Goal: Task Accomplishment & Management: Complete application form

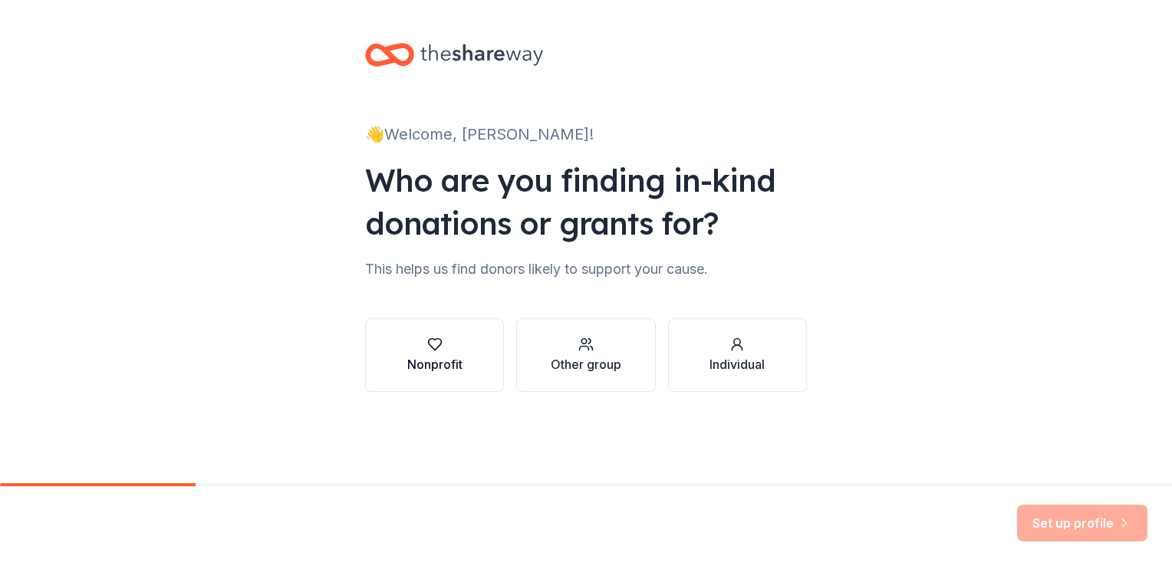
click at [443, 352] on div "Nonprofit" at bounding box center [434, 355] width 55 height 37
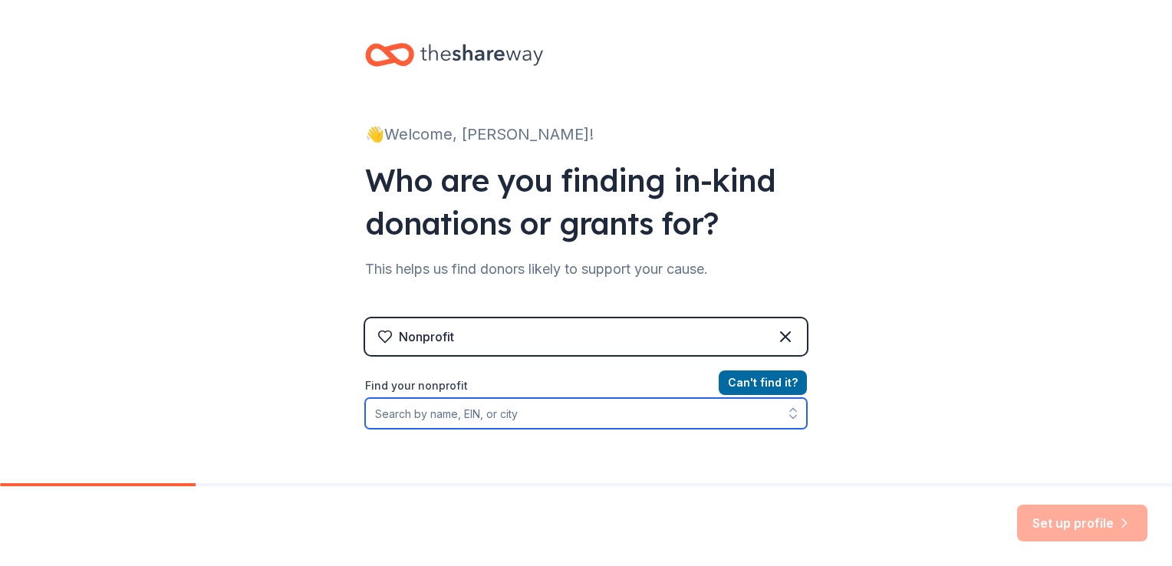
click at [499, 415] on input "Find your nonprofit" at bounding box center [586, 413] width 442 height 31
click at [581, 413] on input "Find your nonprofit" at bounding box center [586, 413] width 442 height 31
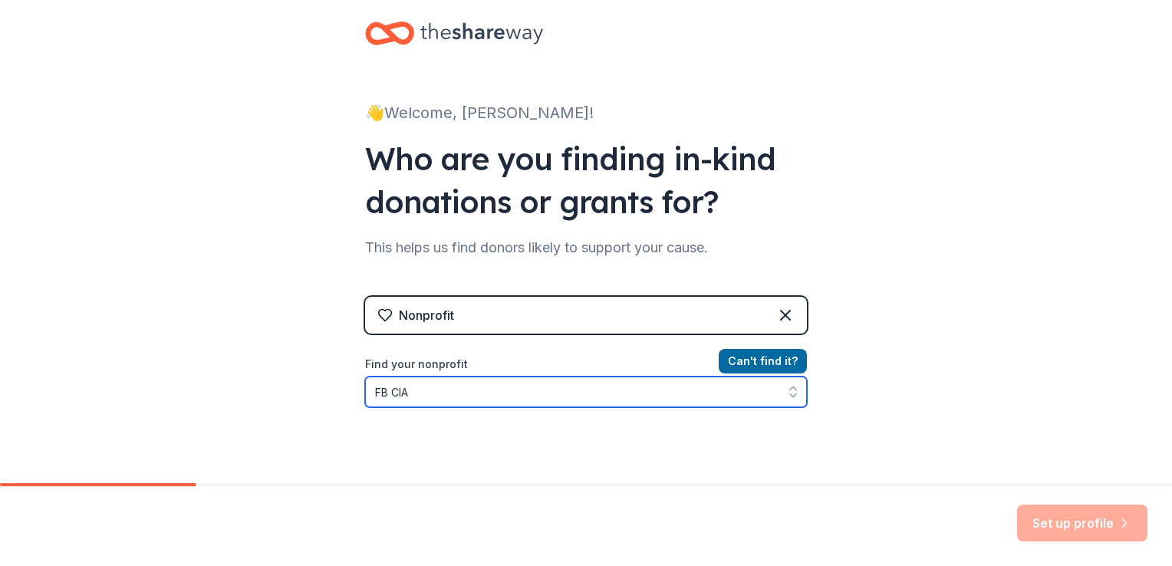
drag, startPoint x: 406, startPoint y: 393, endPoint x: 386, endPoint y: 393, distance: 20.7
click at [386, 393] on input "FB CIA" at bounding box center [586, 392] width 442 height 31
click at [373, 388] on input "FB Community Improvement Association" at bounding box center [586, 392] width 442 height 31
click at [399, 391] on input "Fort B Community Improvement Association" at bounding box center [586, 392] width 442 height 31
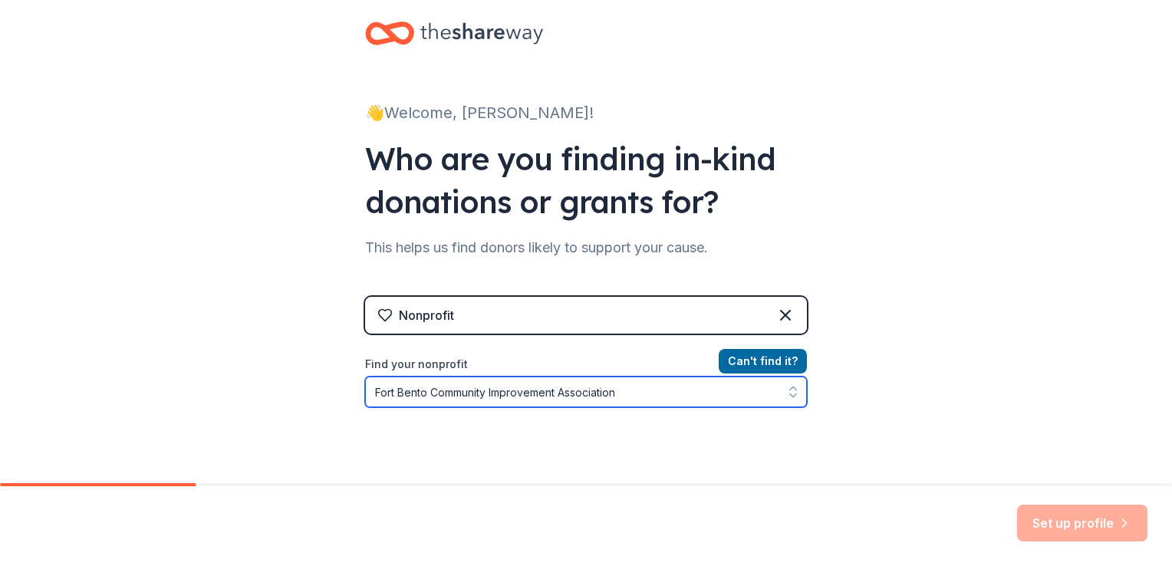
type input "Fort [PERSON_NAME] Community Improvement Association"
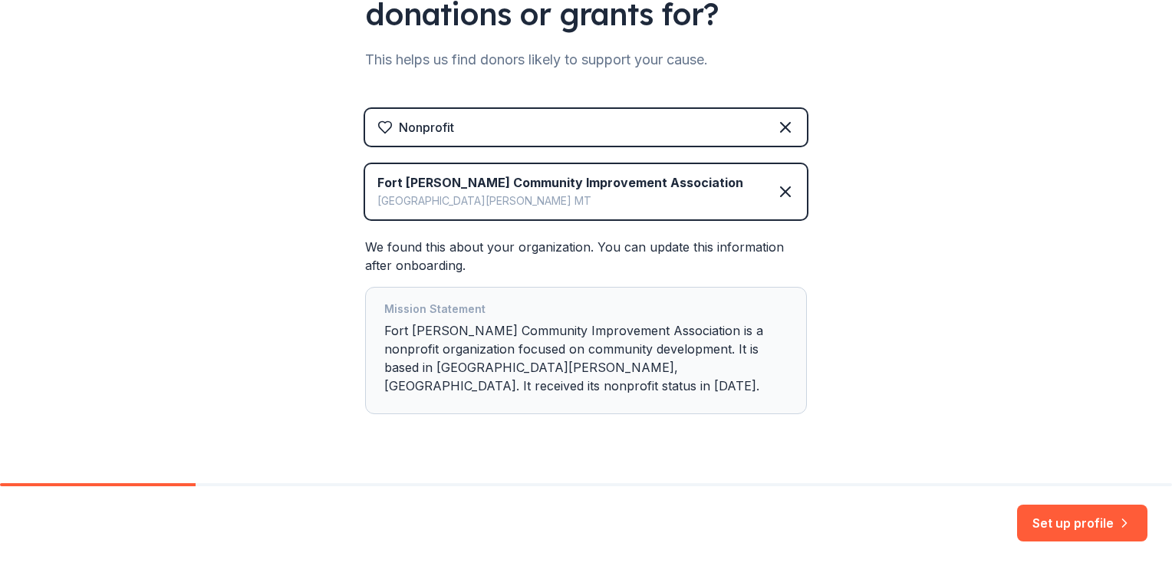
scroll to position [225, 0]
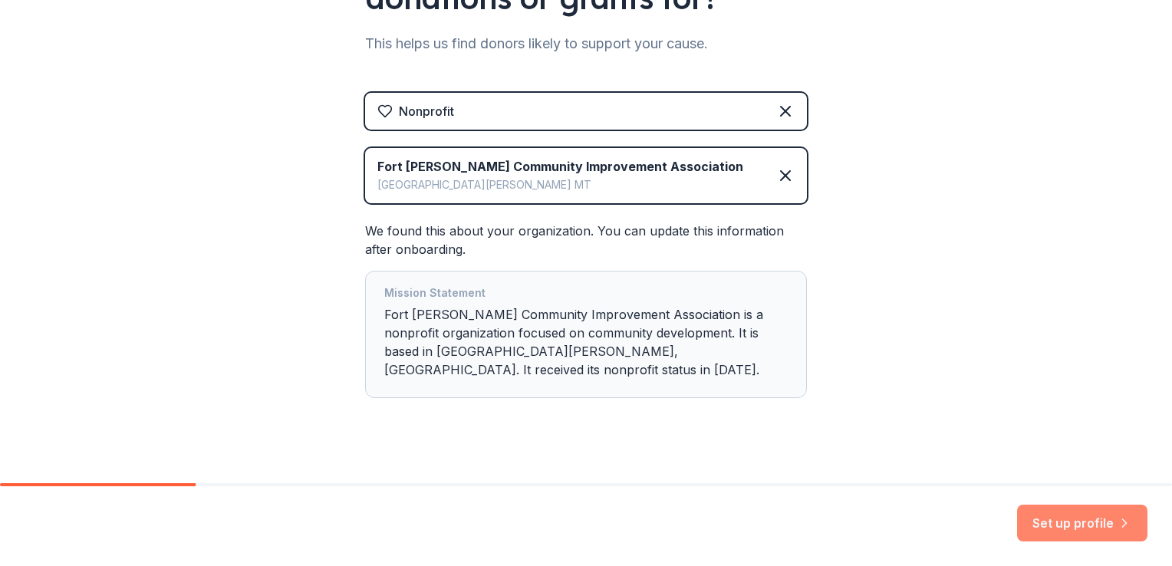
click at [1085, 523] on button "Set up profile" at bounding box center [1082, 523] width 130 height 37
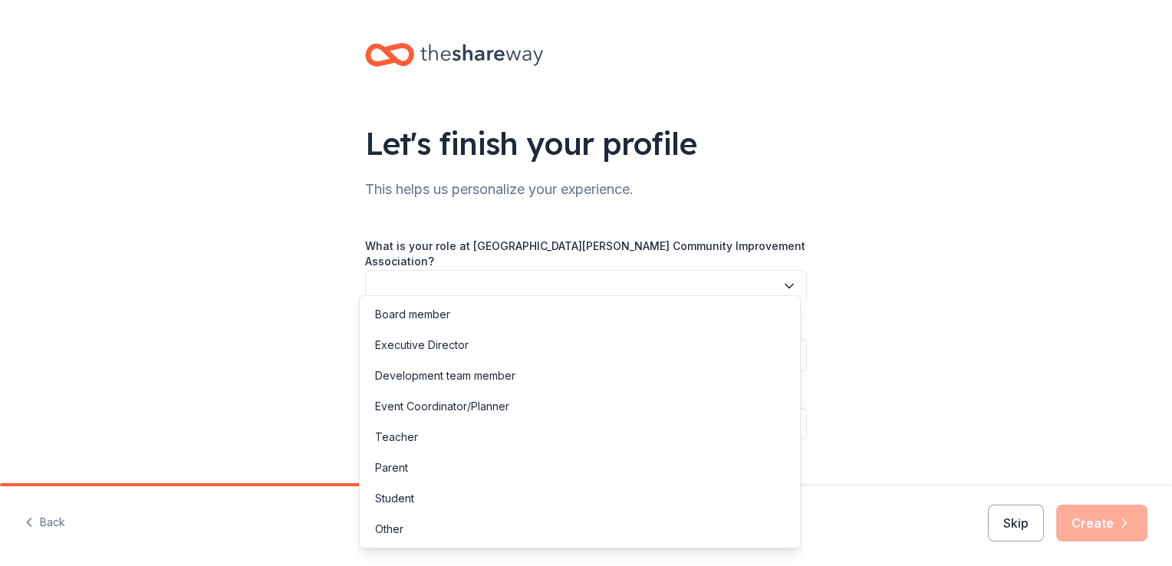
click at [407, 275] on button "button" at bounding box center [586, 286] width 442 height 32
click at [379, 532] on div "Other" at bounding box center [389, 529] width 28 height 18
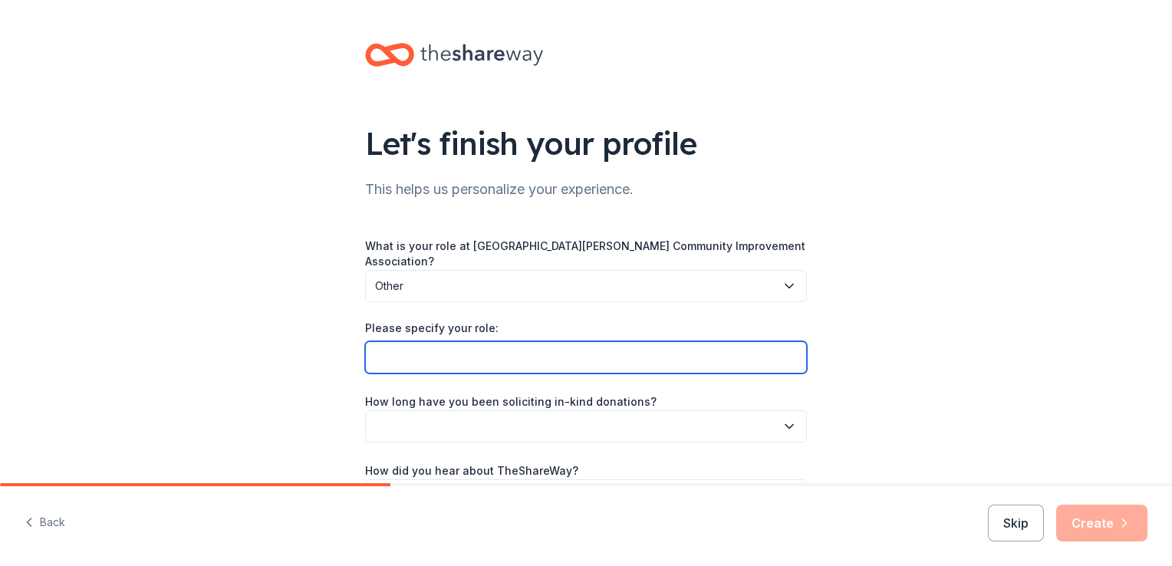
drag, startPoint x: 379, startPoint y: 532, endPoint x: 414, endPoint y: 342, distance: 193.5
click at [414, 342] on input "Please specify your role:" at bounding box center [586, 357] width 442 height 32
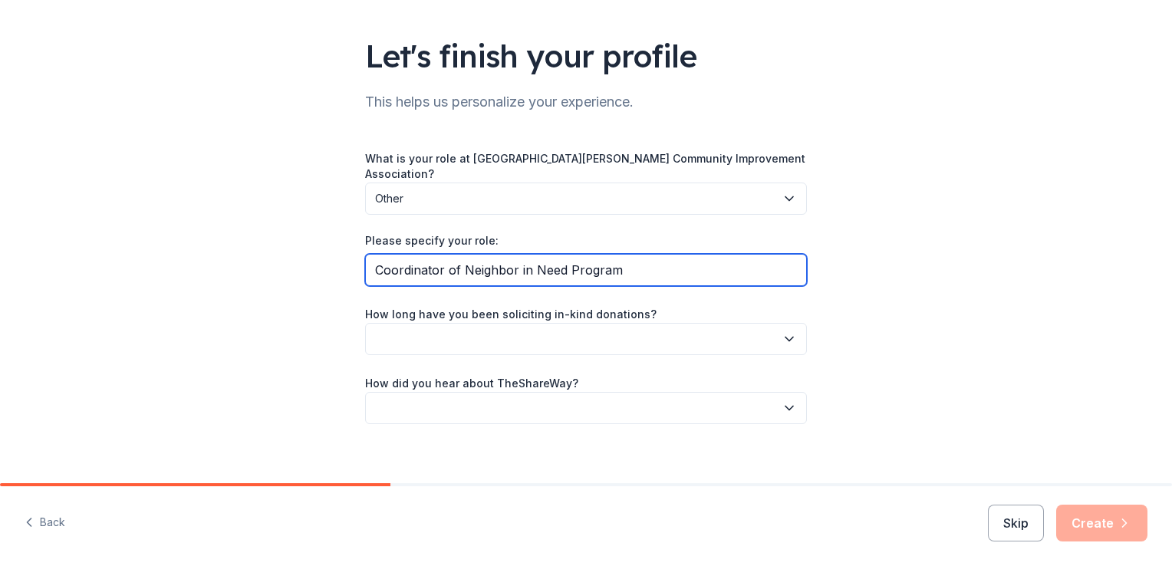
scroll to position [89, 0]
type input "Coordinator of Neighbor in Need Program"
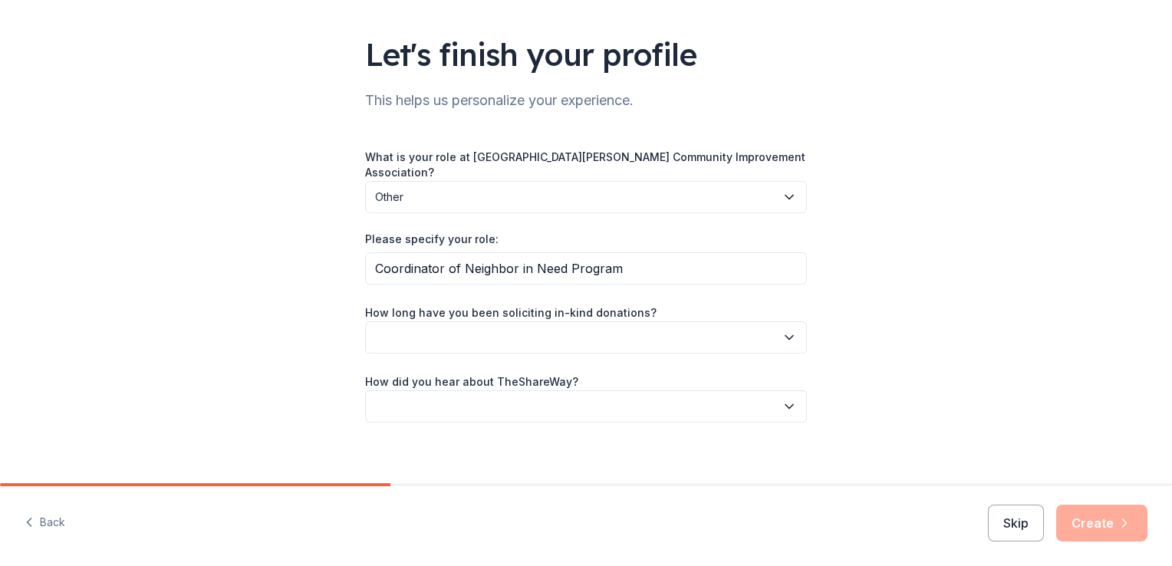
click at [460, 333] on button "button" at bounding box center [586, 337] width 442 height 32
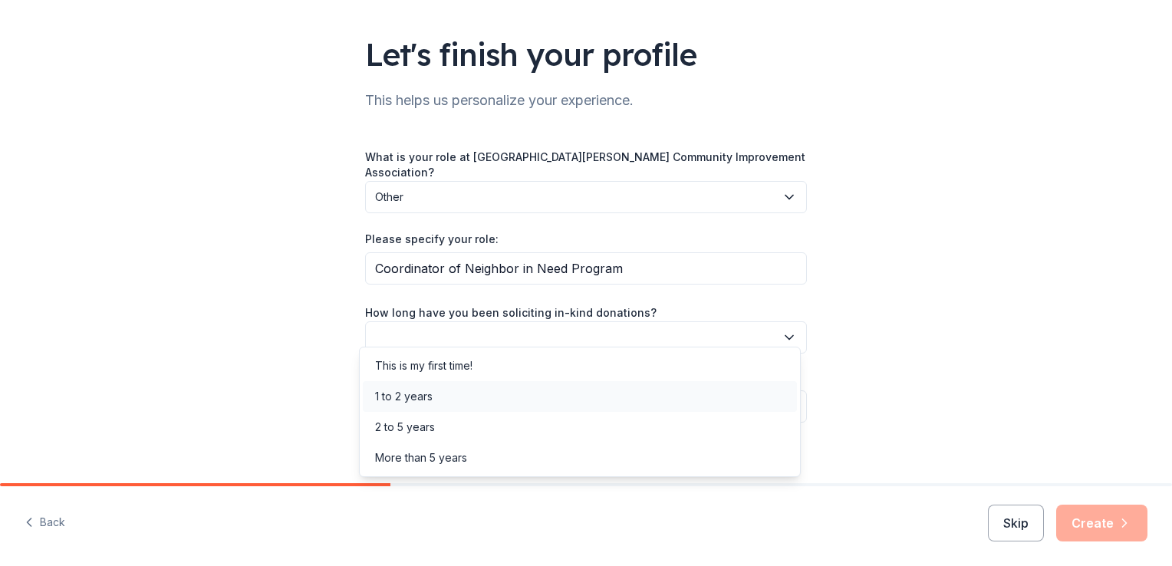
click at [403, 400] on div "1 to 2 years" at bounding box center [404, 396] width 58 height 18
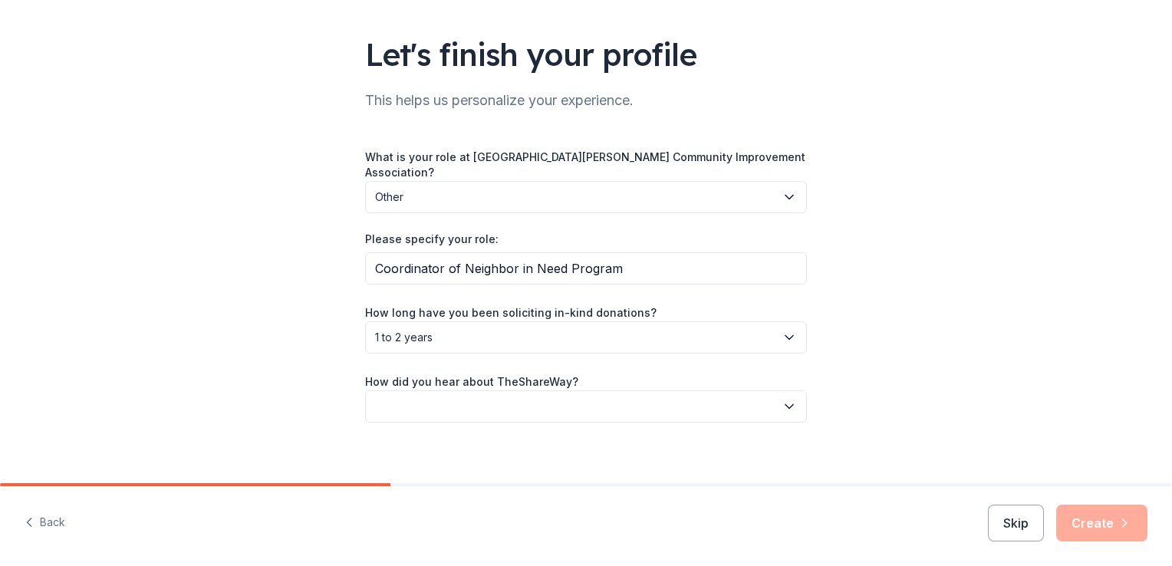
click at [396, 394] on button "button" at bounding box center [586, 406] width 442 height 32
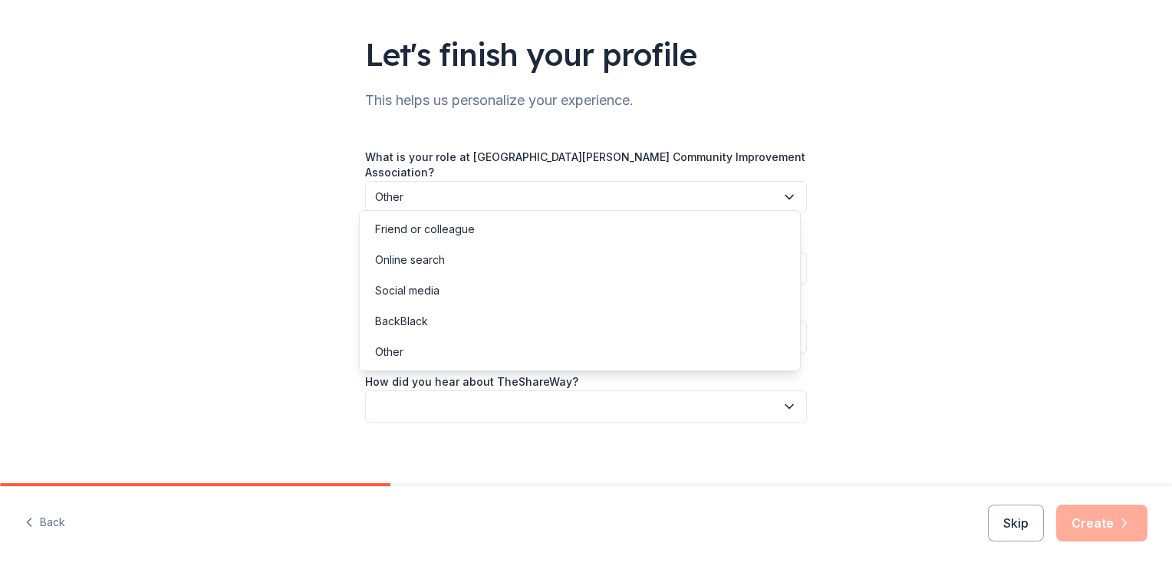
click at [476, 440] on div "Let's finish your profile This helps us personalize your experience. What is yo…" at bounding box center [586, 203] width 491 height 585
click at [433, 398] on button "button" at bounding box center [586, 406] width 442 height 32
drag, startPoint x: 1050, startPoint y: 141, endPoint x: 1029, endPoint y: 141, distance: 20.7
click at [1049, 141] on div "Let's finish your profile This helps us personalize your experience. What is yo…" at bounding box center [586, 203] width 1172 height 585
click at [448, 400] on button "button" at bounding box center [586, 406] width 442 height 32
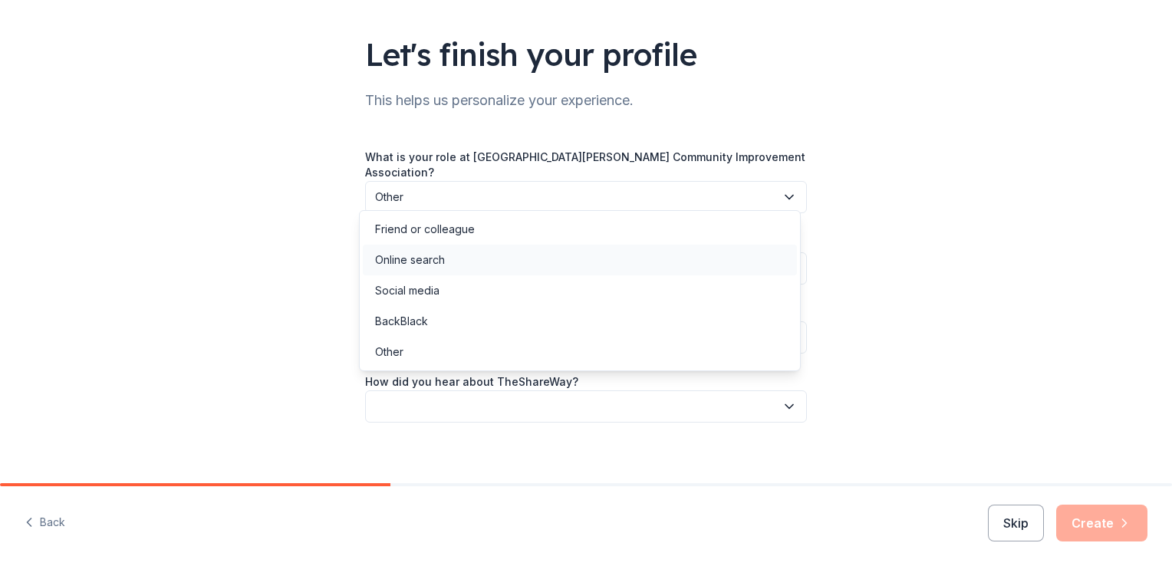
click at [445, 265] on div "Online search" at bounding box center [580, 260] width 434 height 31
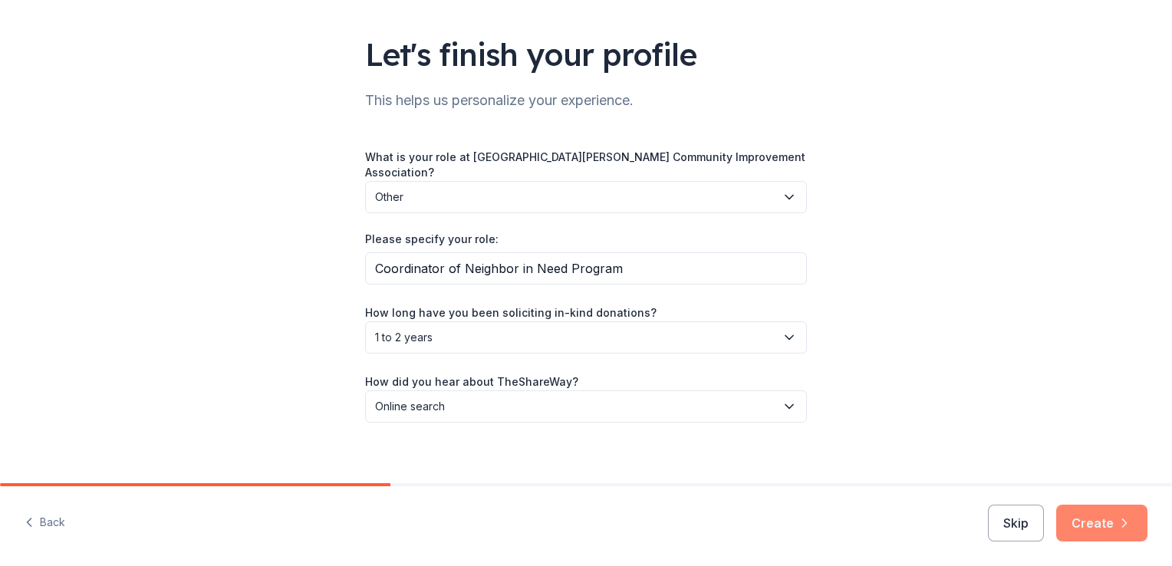
click at [1108, 520] on button "Create" at bounding box center [1101, 523] width 91 height 37
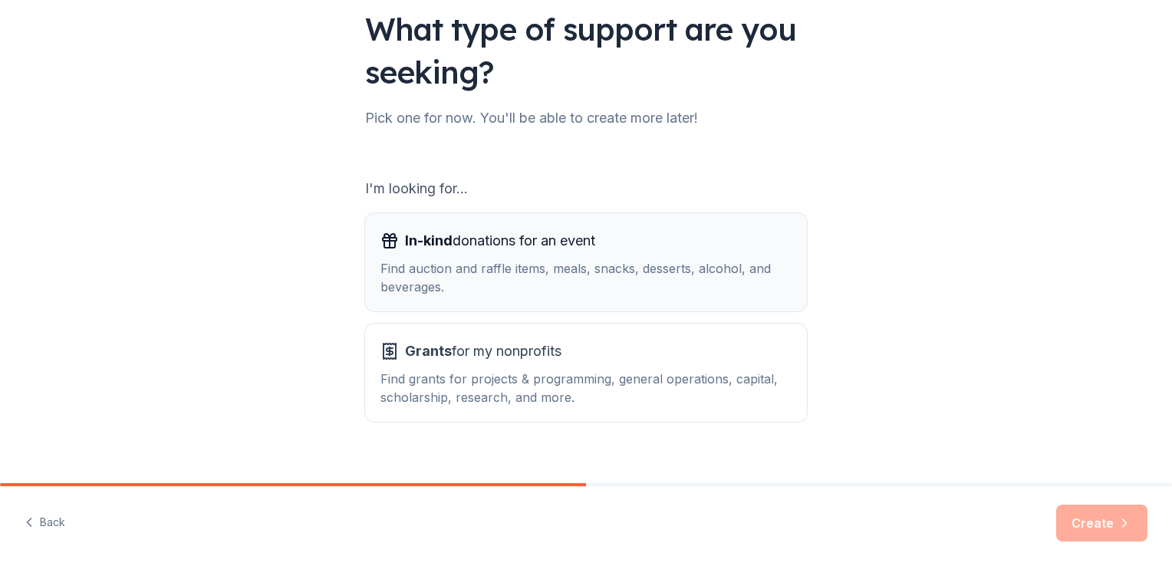
scroll to position [135, 0]
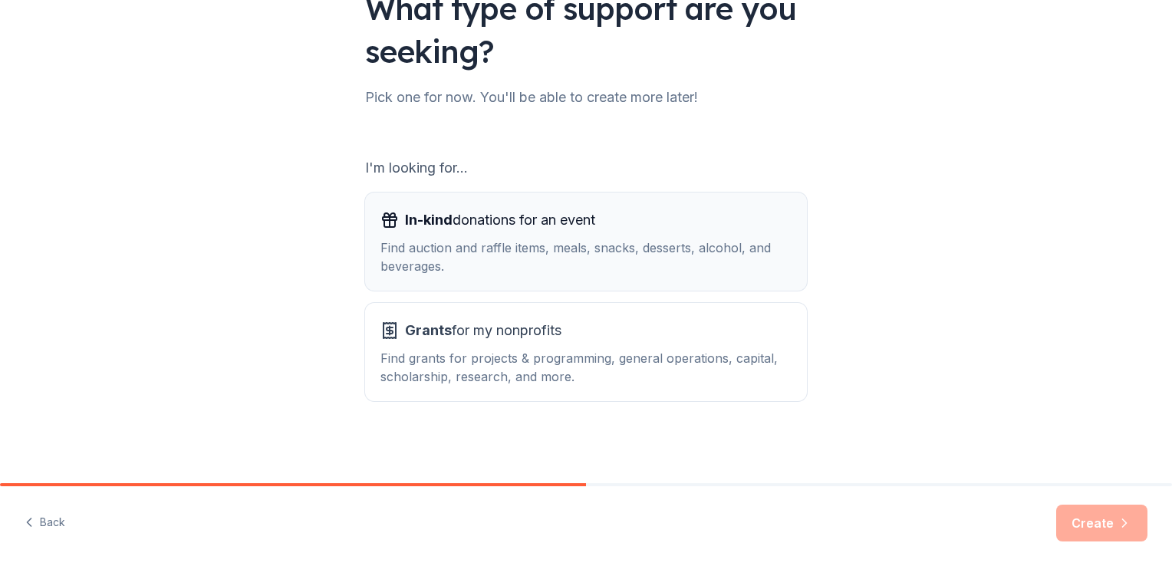
click at [544, 228] on span "In-kind donations for an event" at bounding box center [500, 220] width 190 height 25
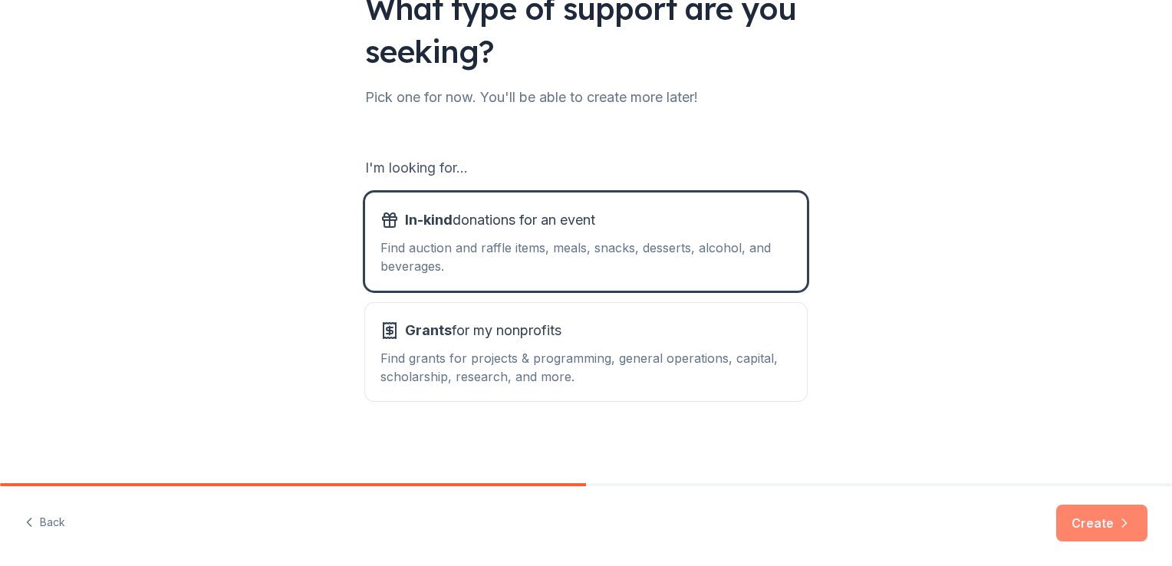
click at [1087, 531] on button "Create" at bounding box center [1101, 523] width 91 height 37
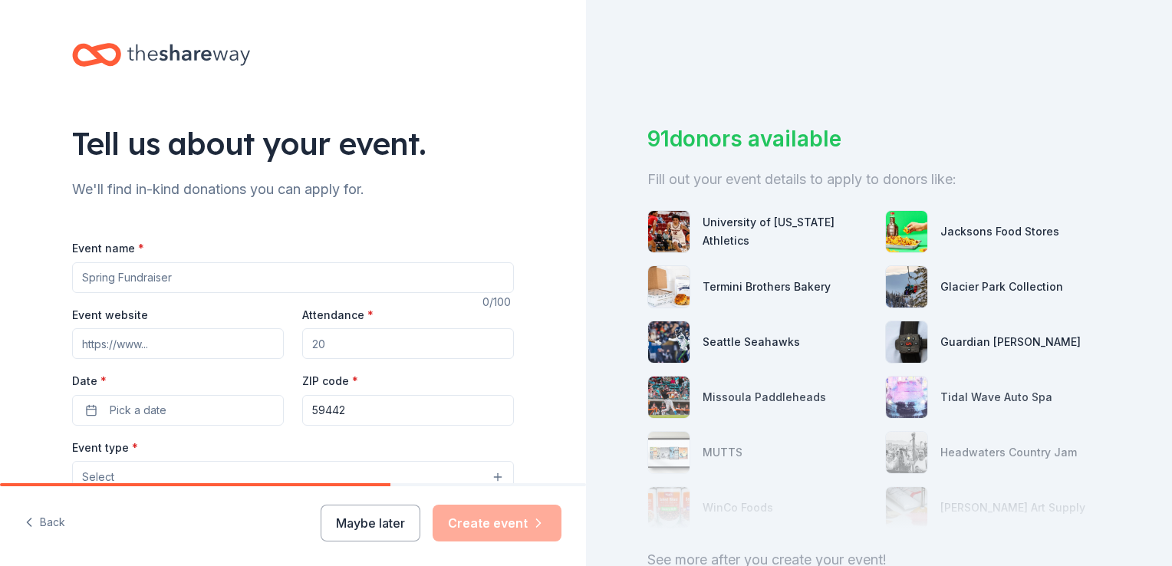
click at [104, 284] on input "Event name *" at bounding box center [293, 277] width 442 height 31
type input "Women helping Women"
drag, startPoint x: 325, startPoint y: 346, endPoint x: 291, endPoint y: 345, distance: 33.8
click at [291, 345] on div "Event website Attendance * Date * Pick a date ZIP code * 59442" at bounding box center [293, 365] width 442 height 120
type input "50"
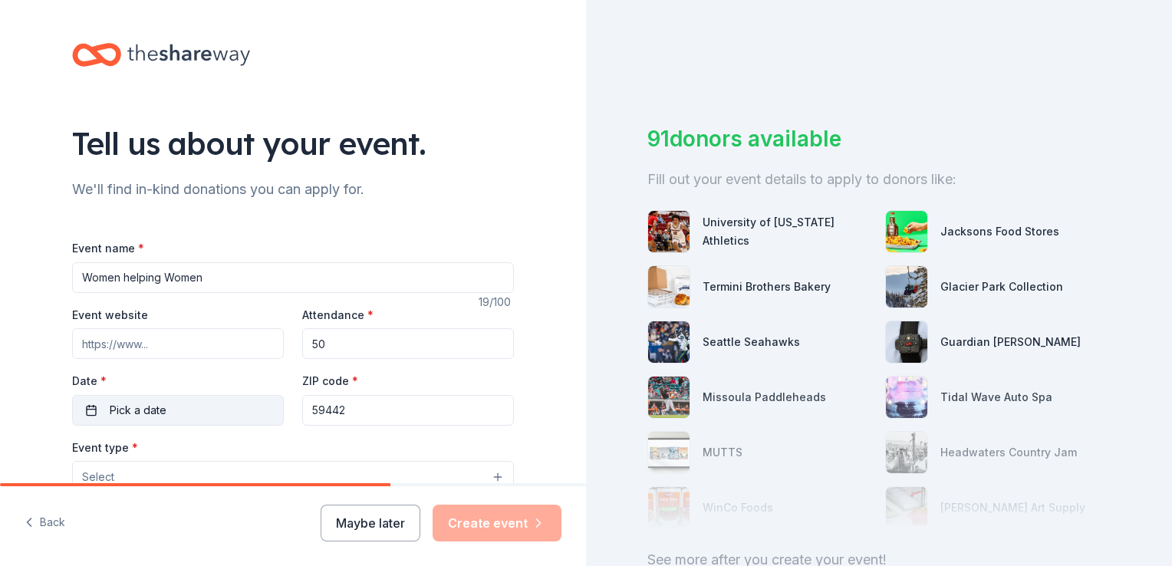
click at [98, 413] on button "Pick a date" at bounding box center [178, 410] width 212 height 31
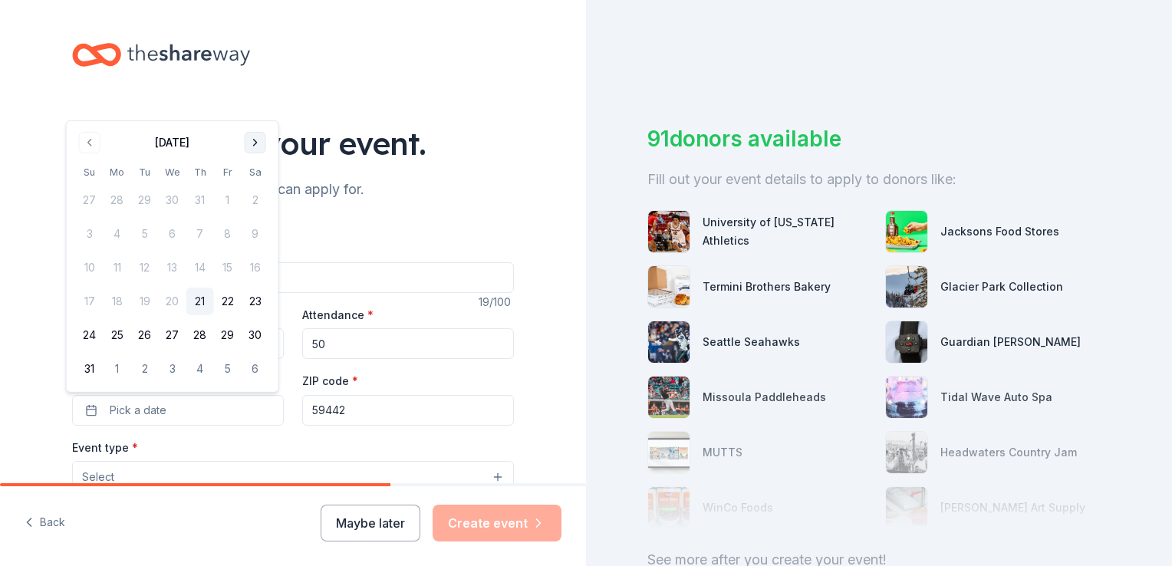
click at [261, 138] on button "Go to next month" at bounding box center [255, 142] width 21 height 21
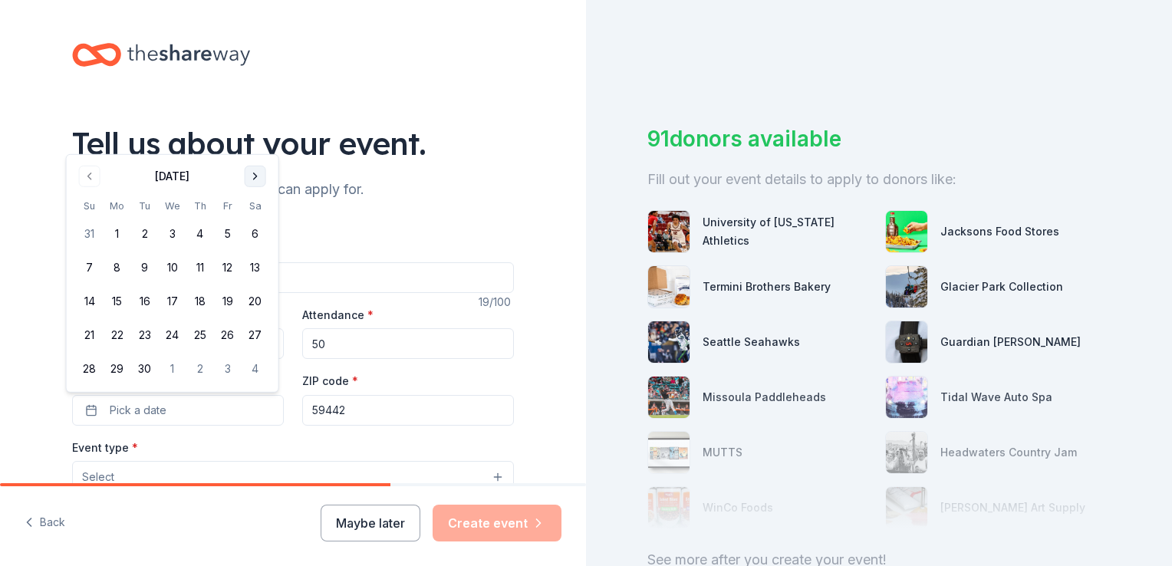
click at [252, 175] on button "Go to next month" at bounding box center [255, 176] width 21 height 21
click at [254, 302] on button "22" at bounding box center [256, 302] width 28 height 28
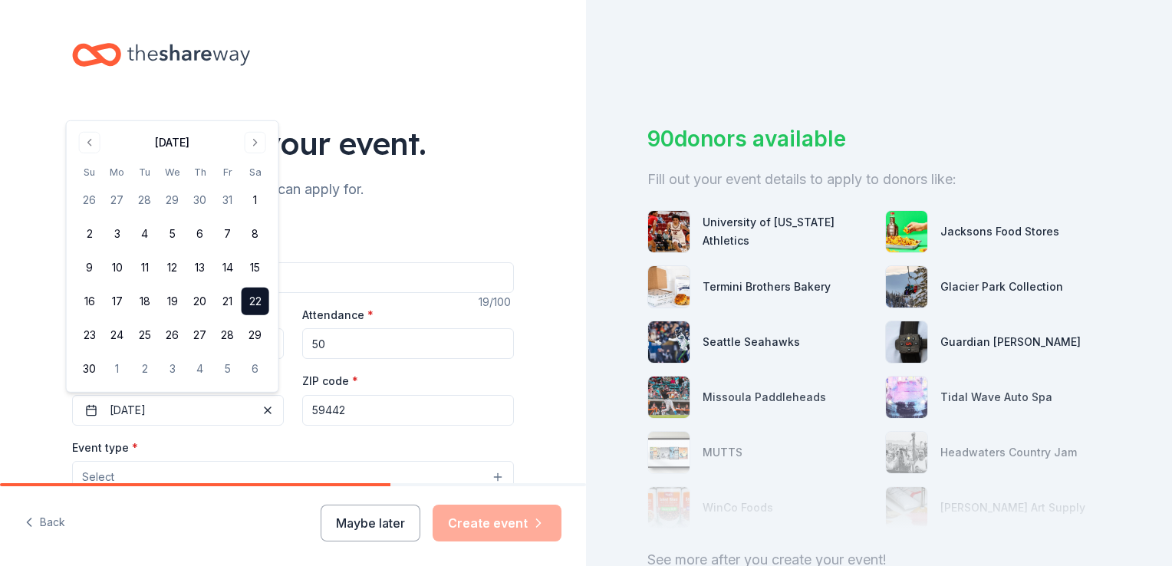
click at [350, 416] on input "59442" at bounding box center [408, 410] width 212 height 31
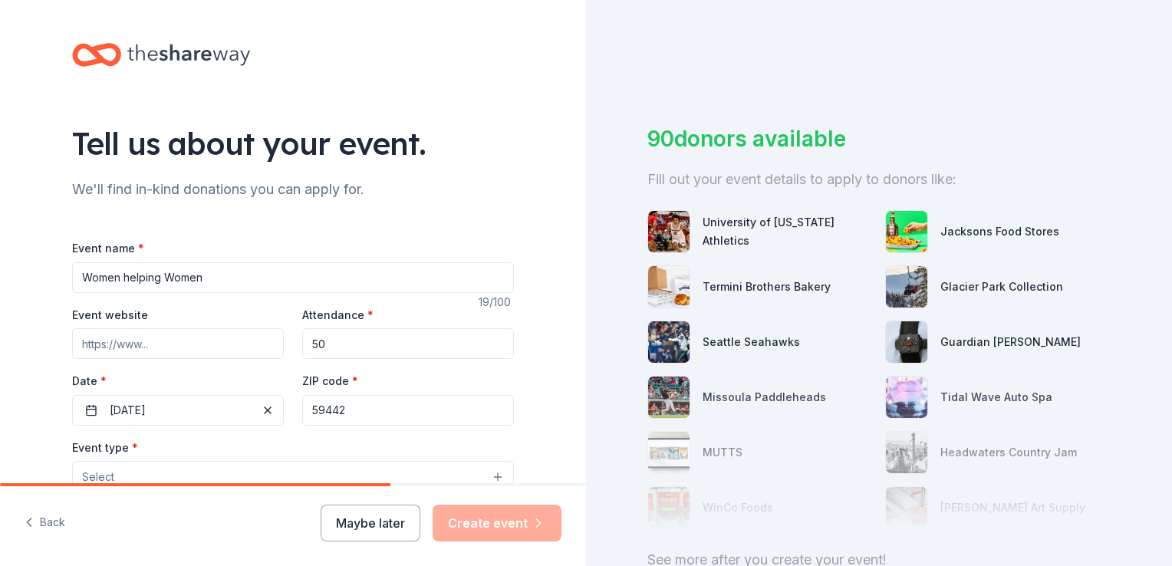
drag, startPoint x: 321, startPoint y: 412, endPoint x: 365, endPoint y: 409, distance: 44.6
click at [365, 409] on input "59442" at bounding box center [408, 410] width 212 height 31
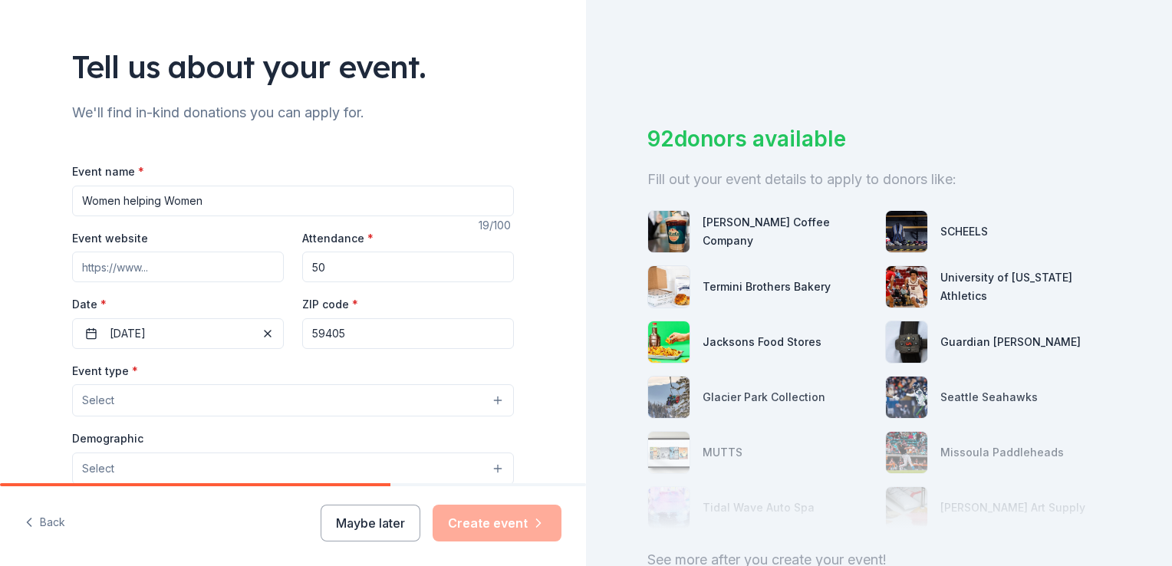
scroll to position [153, 0]
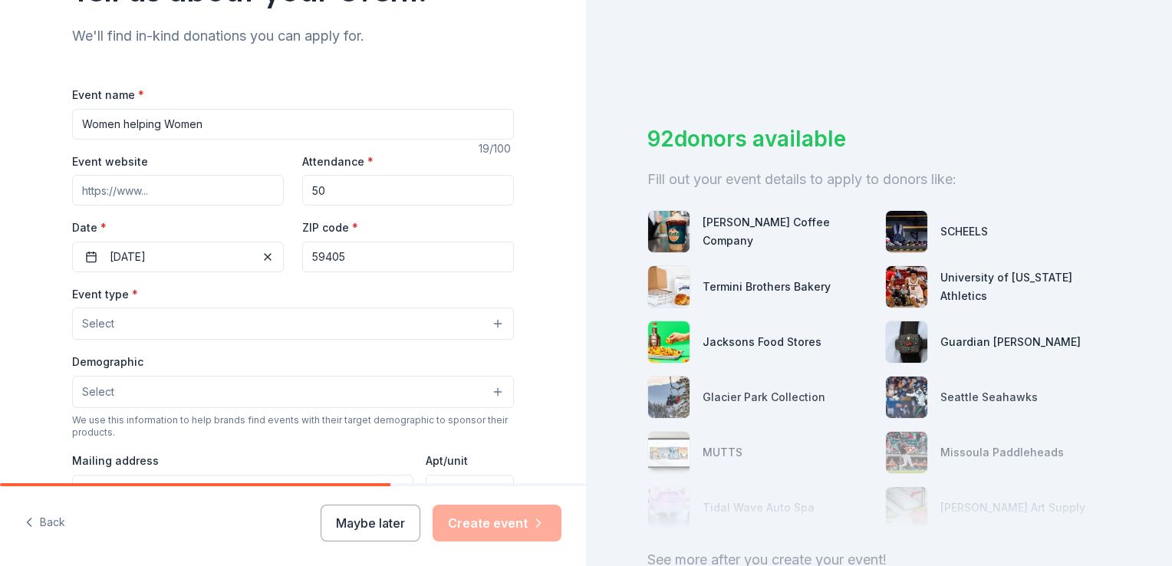
type input "59405"
click at [120, 330] on button "Select" at bounding box center [293, 324] width 442 height 32
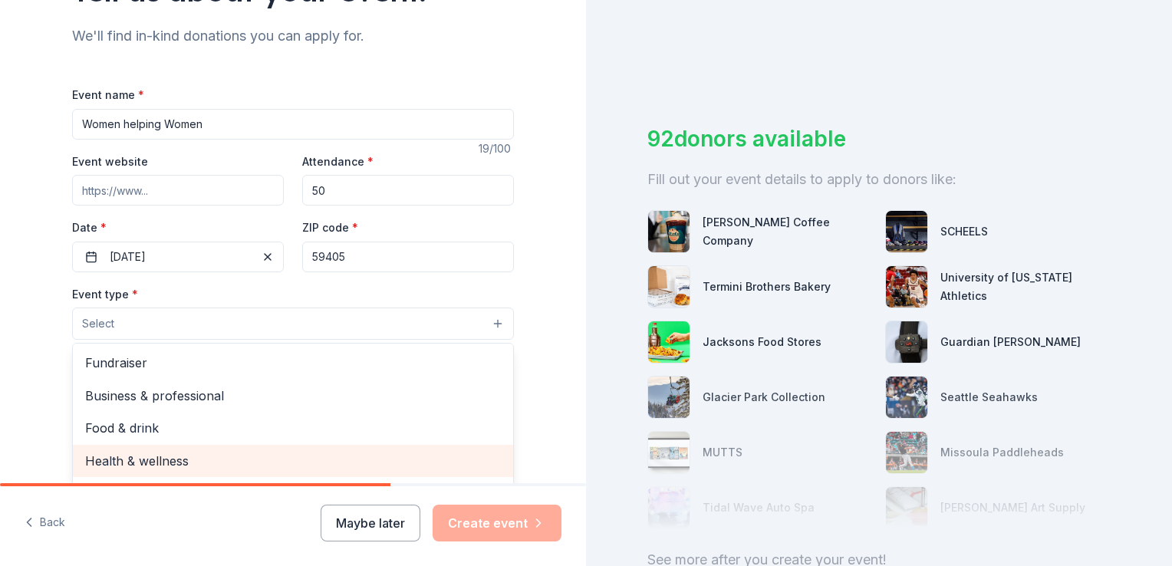
click at [117, 462] on span "Health & wellness" at bounding box center [293, 461] width 416 height 20
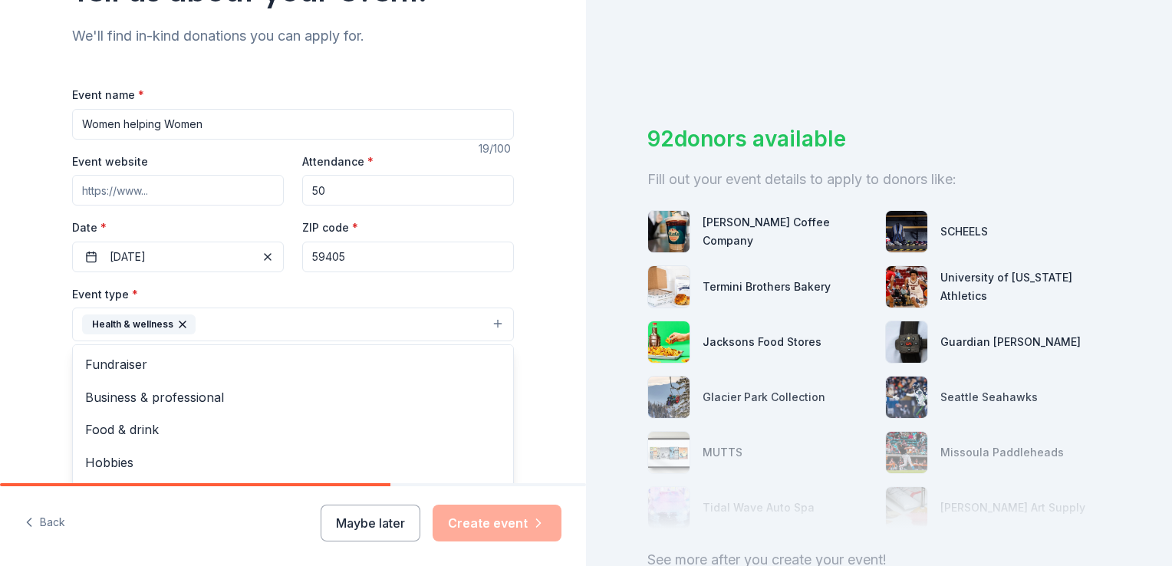
click at [555, 350] on div "Tell us about your event. We'll find in-kind donations you can apply for. Event…" at bounding box center [293, 358] width 586 height 1022
click at [143, 397] on button "Select" at bounding box center [293, 393] width 442 height 32
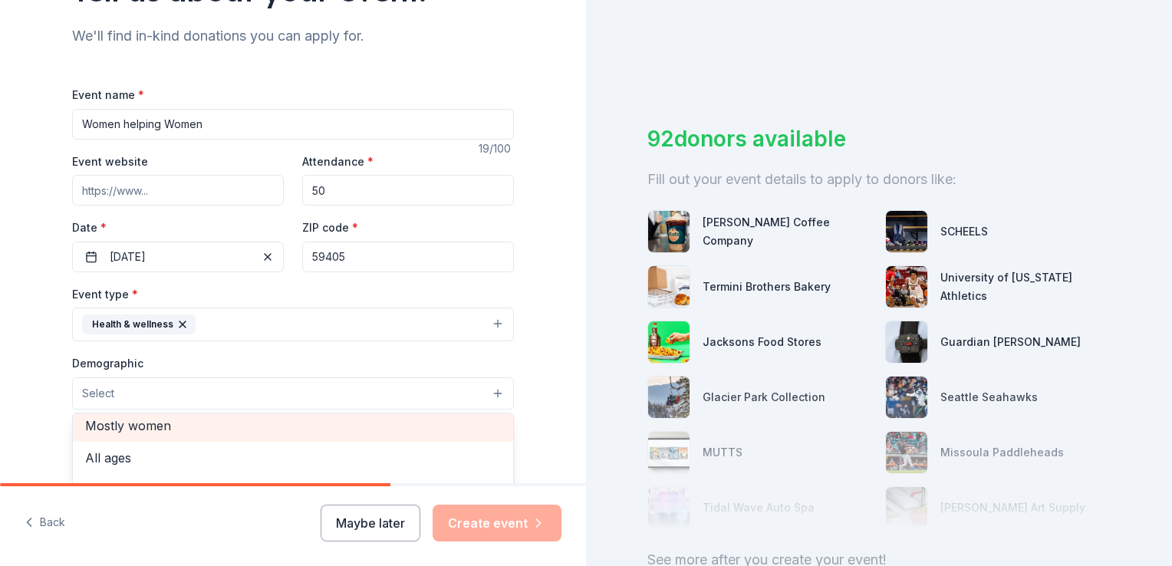
click at [123, 422] on span "Mostly women" at bounding box center [293, 426] width 416 height 20
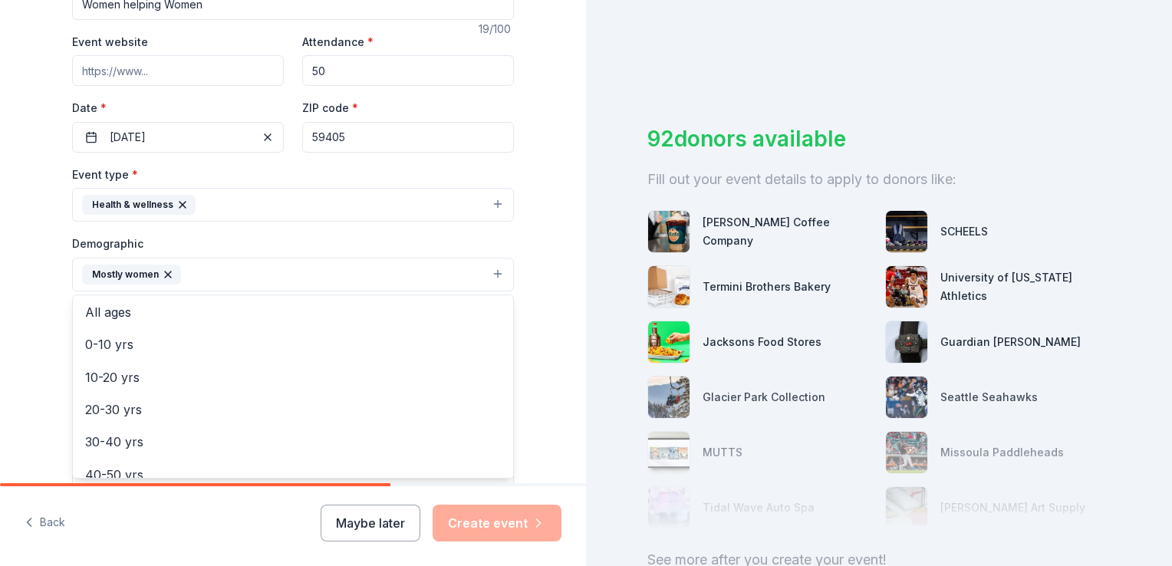
scroll to position [307, 0]
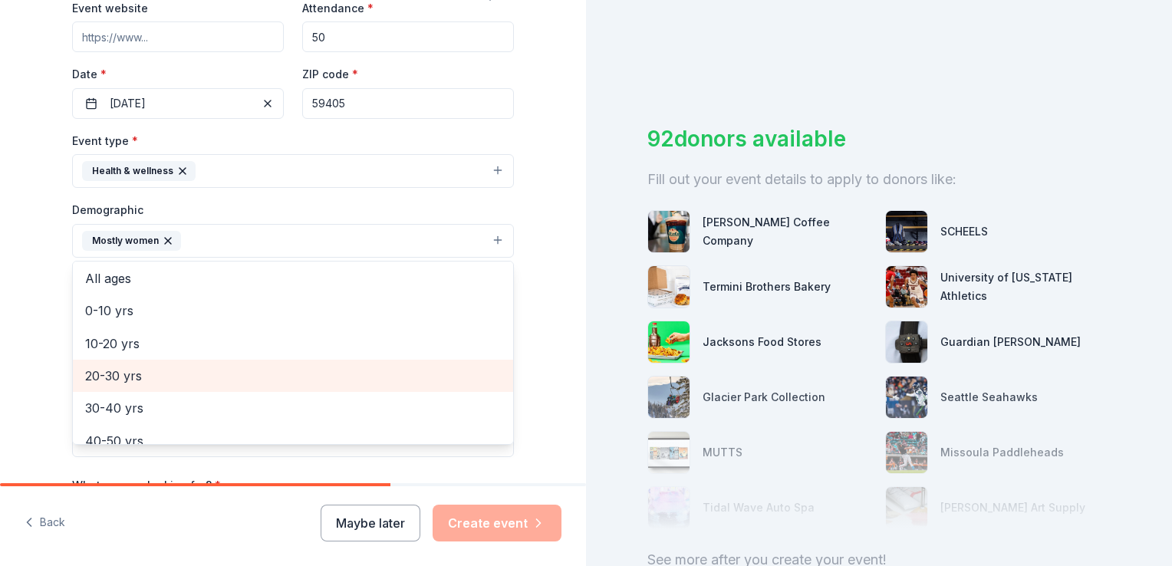
click at [107, 371] on span "20-30 yrs" at bounding box center [293, 376] width 416 height 20
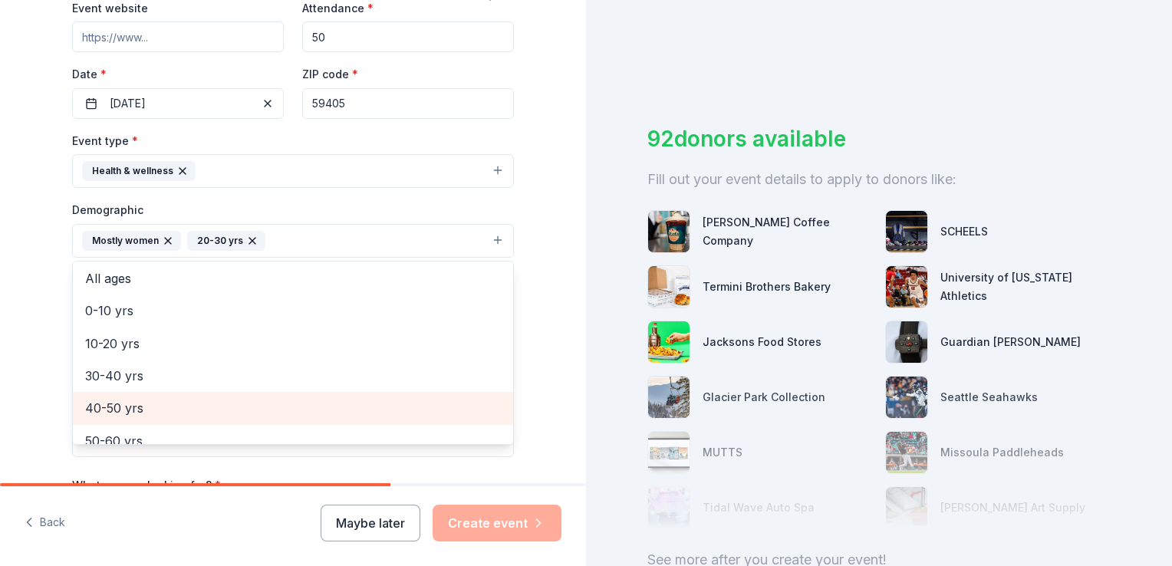
click at [117, 412] on span "40-50 yrs" at bounding box center [293, 408] width 416 height 20
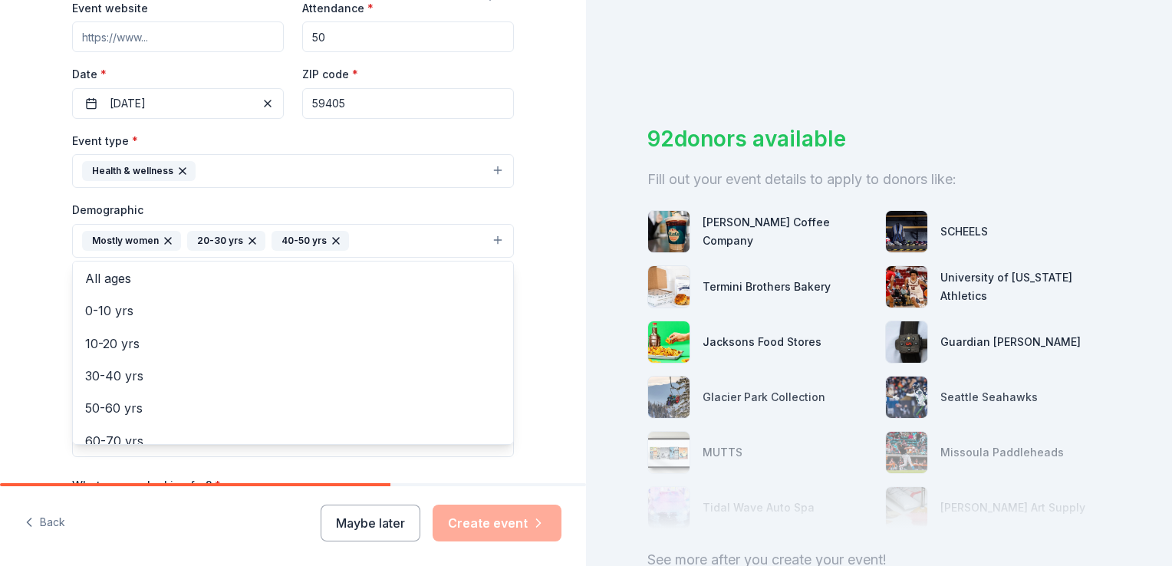
click at [559, 364] on div "Tell us about your event. We'll find in-kind donations you can apply for. Event…" at bounding box center [293, 205] width 586 height 1024
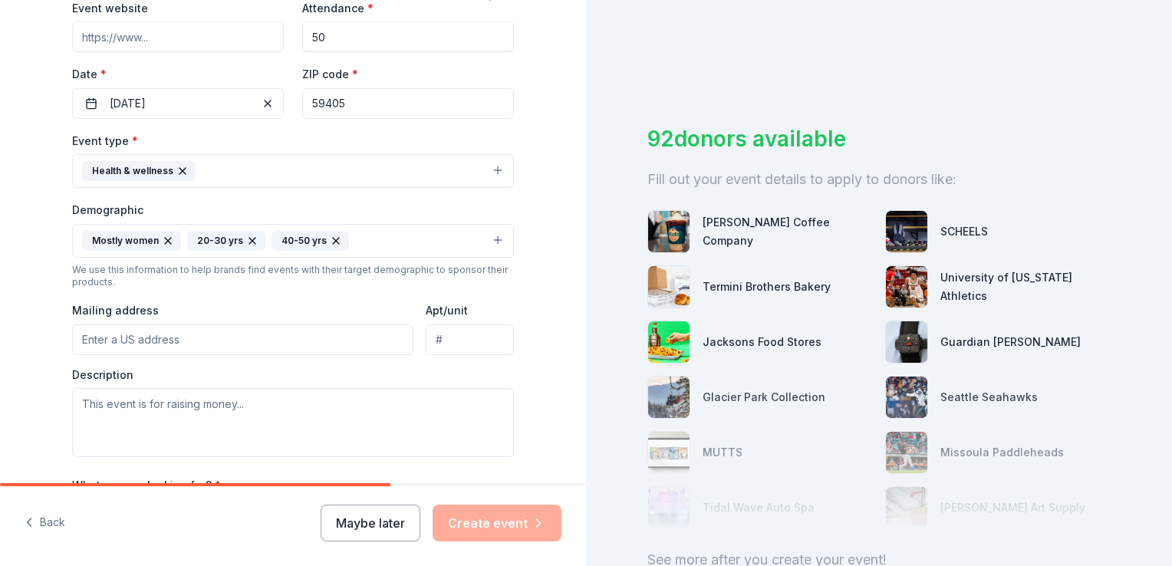
click at [184, 337] on input "Mailing address" at bounding box center [242, 339] width 341 height 31
type input "Box 313"
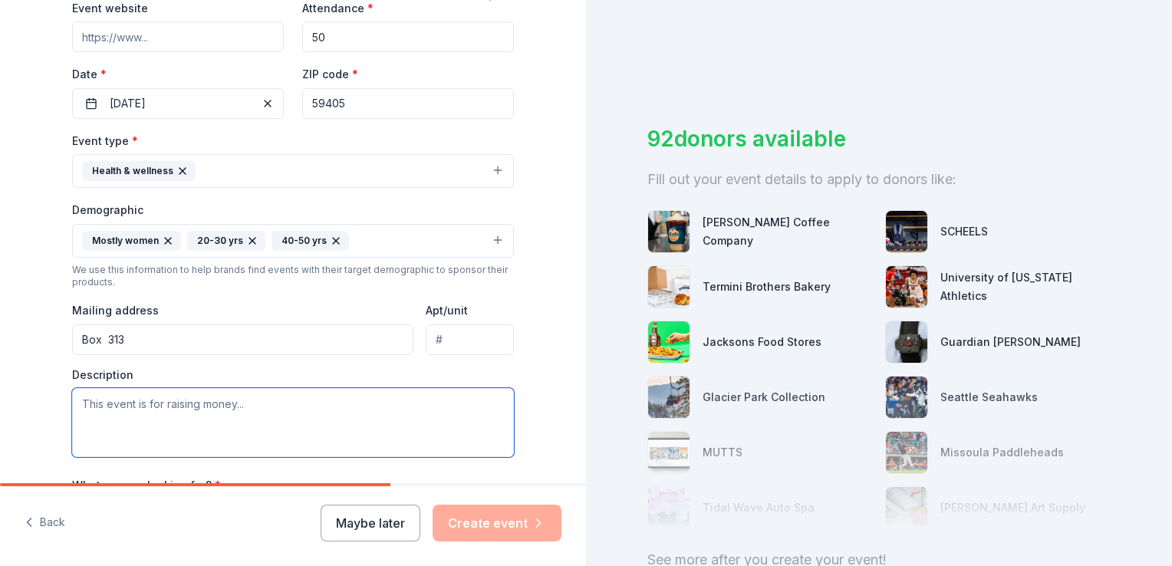
click at [100, 403] on textarea at bounding box center [293, 422] width 442 height 69
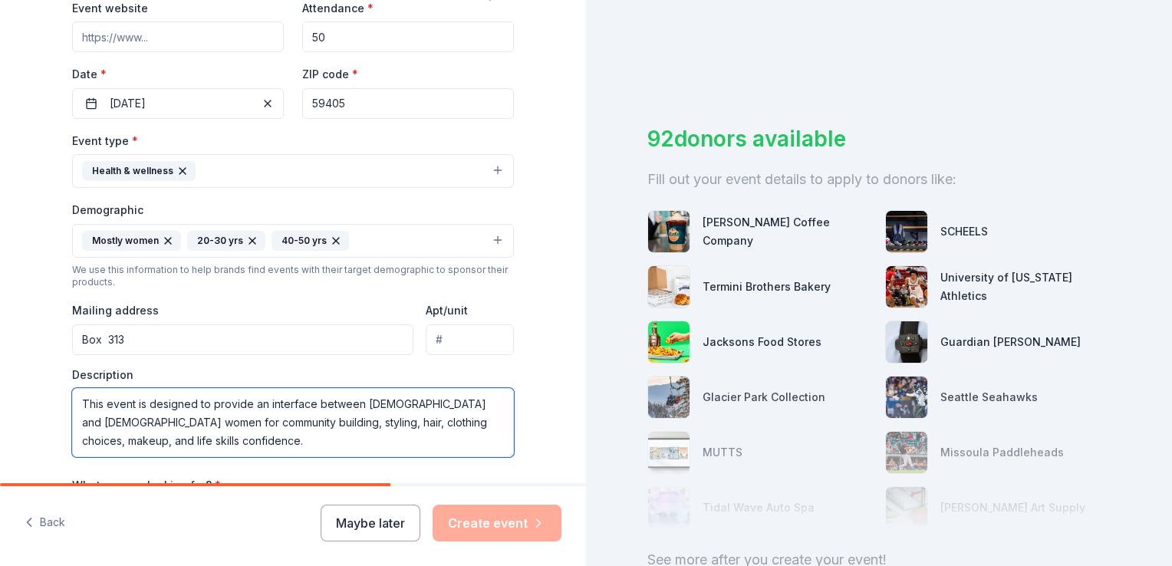
click at [272, 422] on textarea "This event is designed to provide an interface between [DEMOGRAPHIC_DATA] and […" at bounding box center [293, 422] width 442 height 69
click at [331, 427] on textarea "This event is designed to provide an interface between [DEMOGRAPHIC_DATA] and […" at bounding box center [293, 422] width 442 height 69
click at [334, 421] on textarea "This event is designed to provide an interface between [DEMOGRAPHIC_DATA] and […" at bounding box center [293, 422] width 442 height 69
click at [114, 443] on textarea "This event is designed to provide an interface between [DEMOGRAPHIC_DATA] and […" at bounding box center [293, 422] width 442 height 69
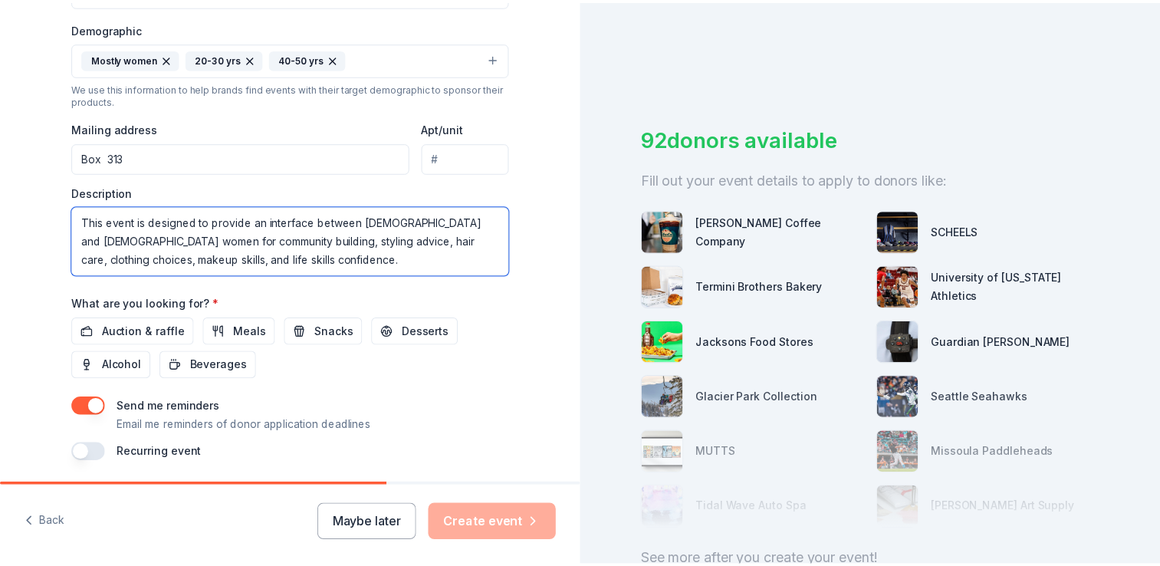
scroll to position [537, 0]
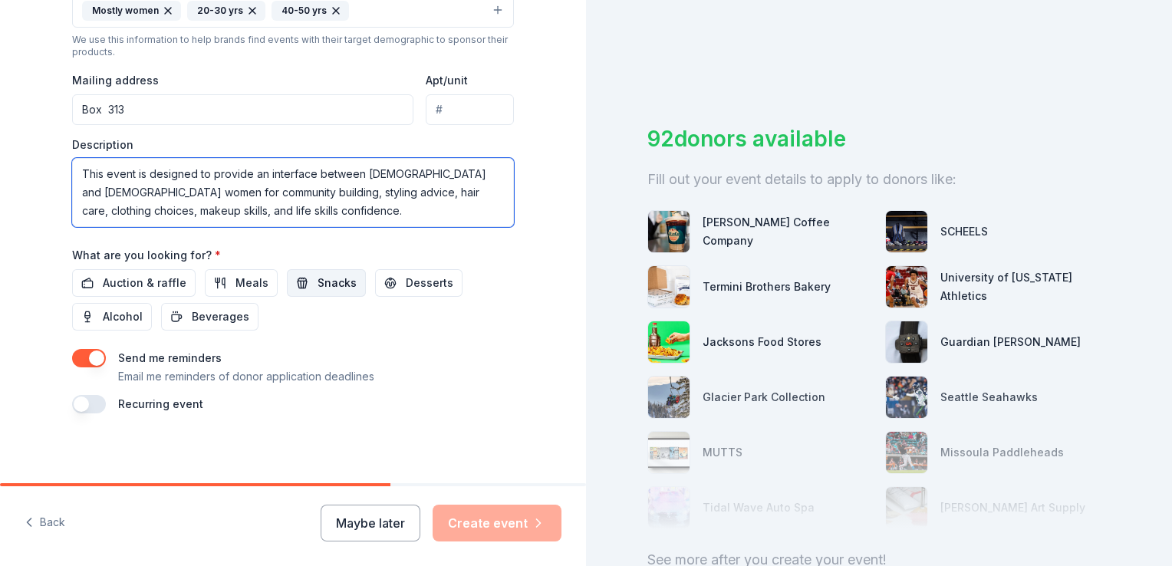
type textarea "This event is designed to provide an interface between [DEMOGRAPHIC_DATA] and […"
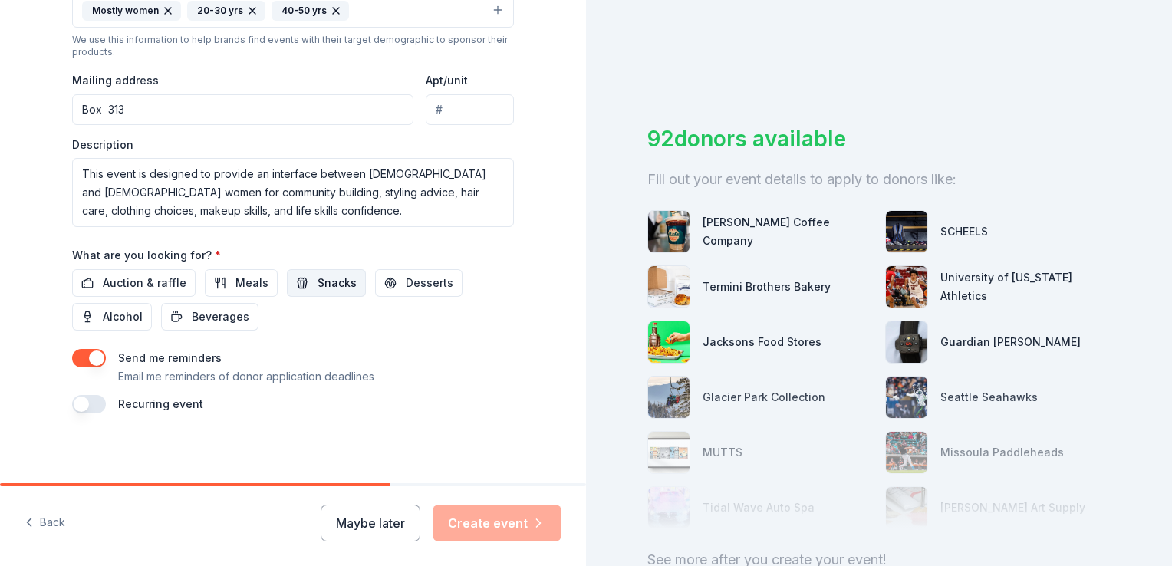
click at [319, 286] on span "Snacks" at bounding box center [337, 283] width 39 height 18
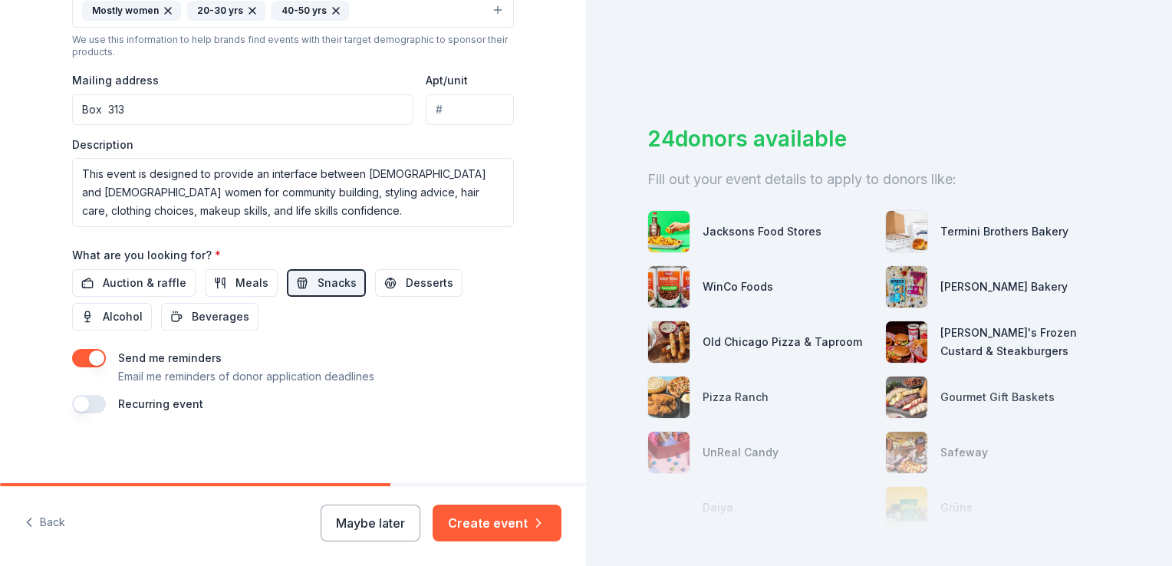
click at [91, 358] on button "button" at bounding box center [89, 358] width 34 height 18
click at [485, 522] on button "Create event" at bounding box center [497, 523] width 129 height 37
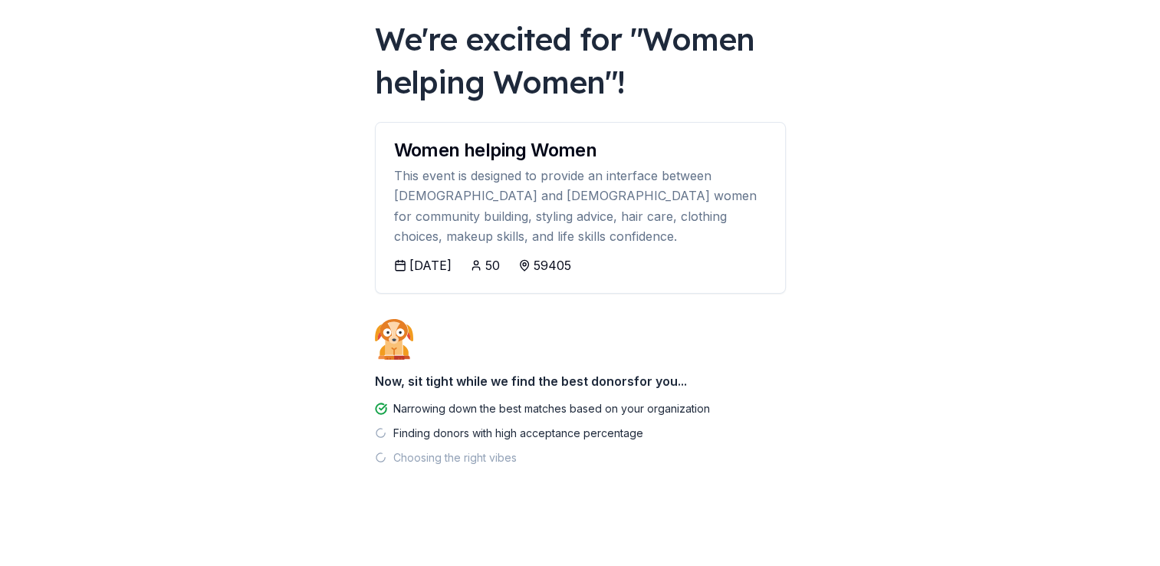
scroll to position [81, 0]
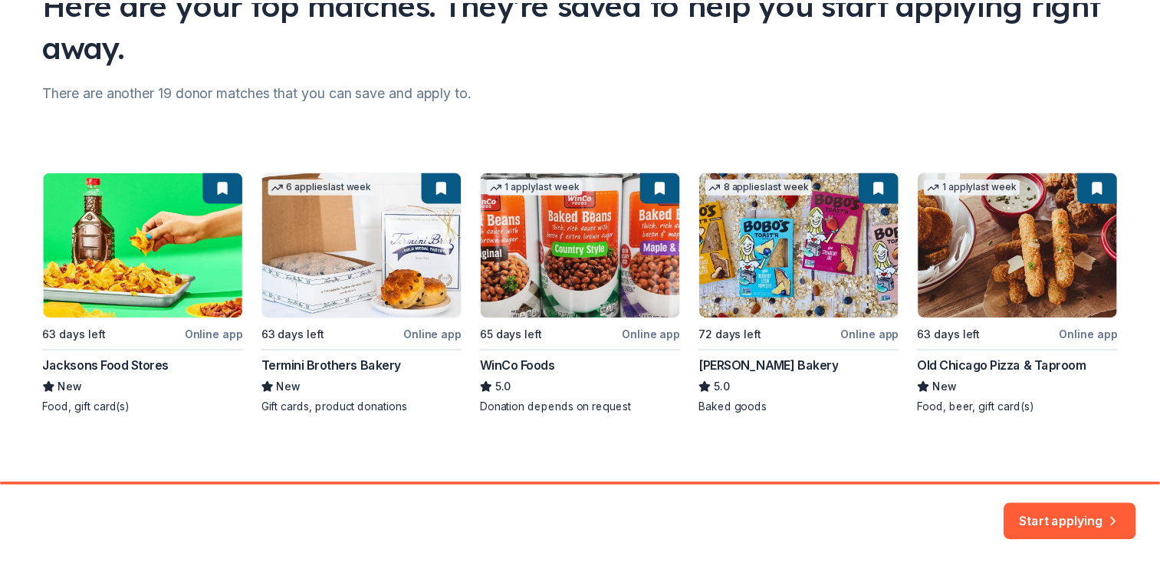
scroll to position [146, 0]
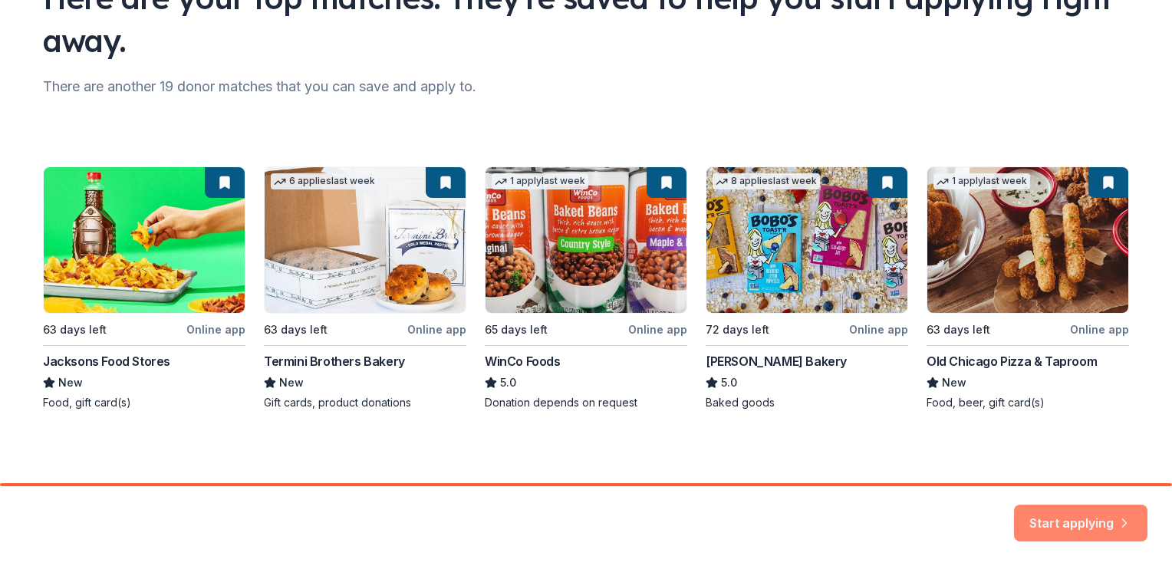
click at [1069, 517] on button "Start applying" at bounding box center [1080, 513] width 133 height 37
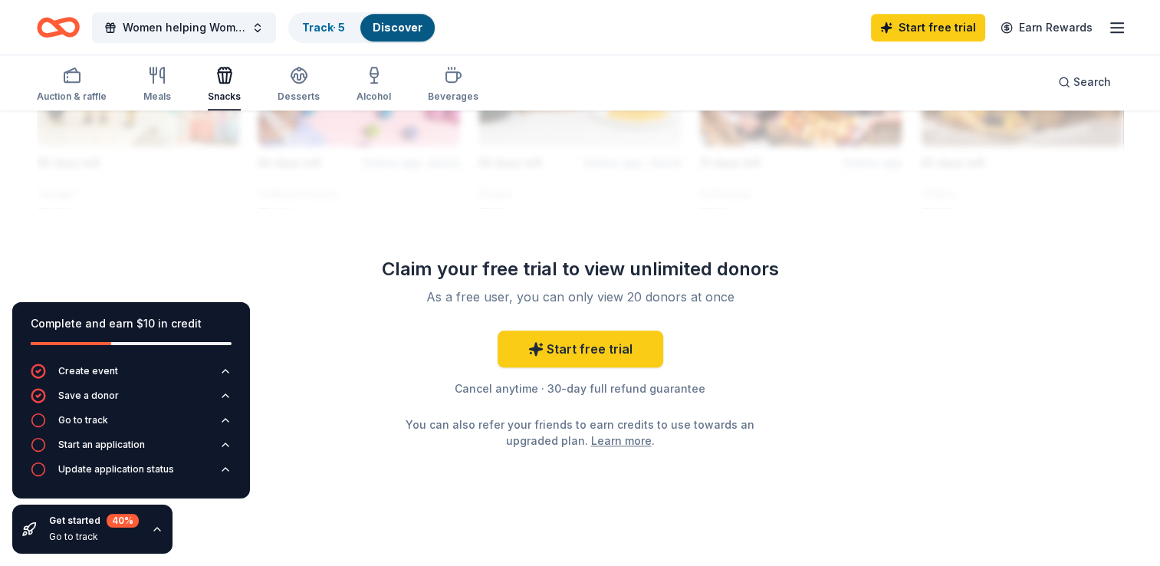
scroll to position [1483, 0]
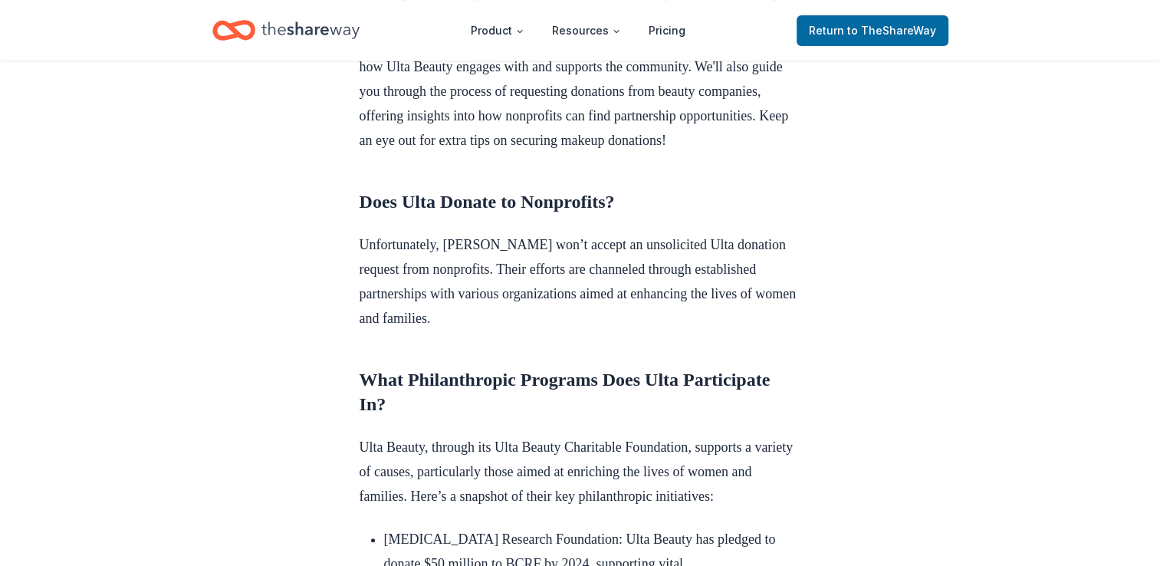
scroll to position [614, 0]
